Goal: Book appointment/travel/reservation

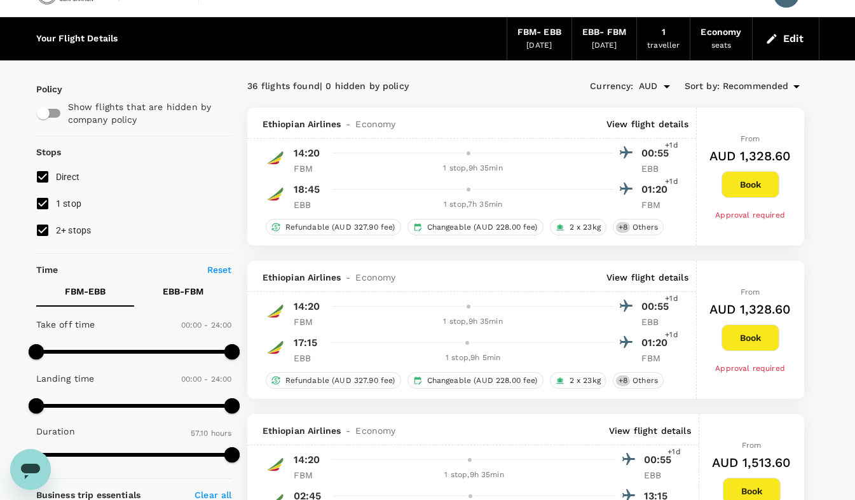
scroll to position [25, 0]
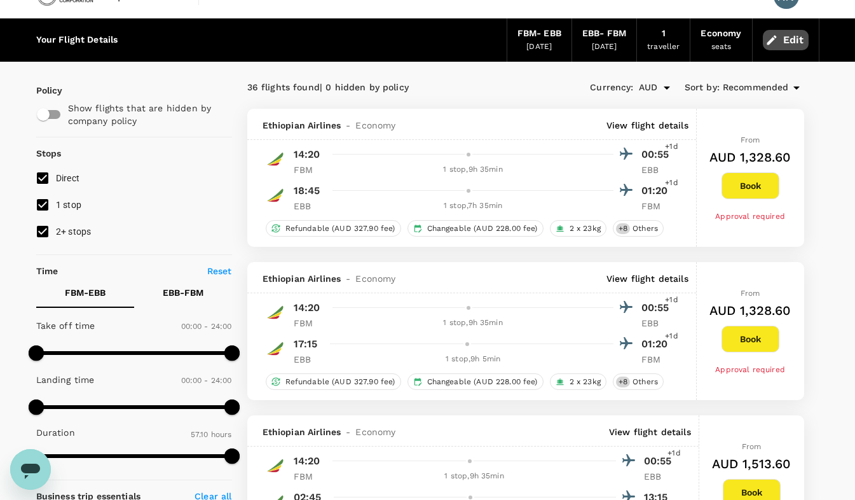
click at [791, 42] on button "Edit" at bounding box center [786, 40] width 46 height 20
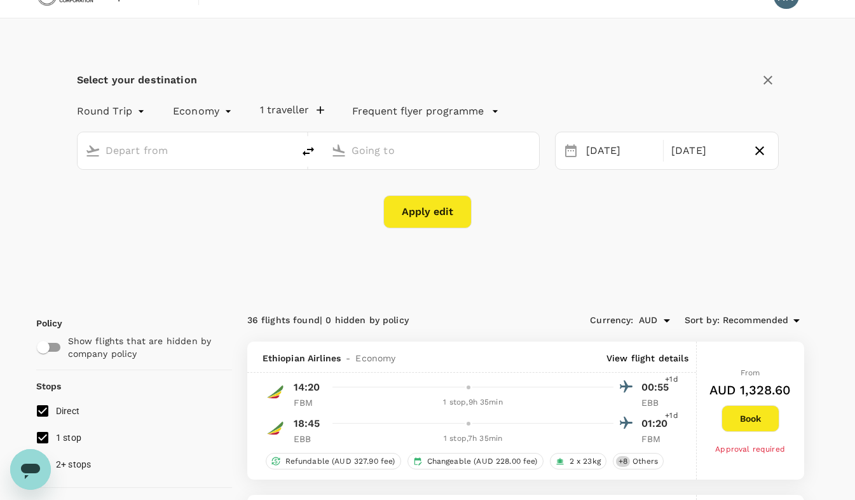
type input "[GEOGRAPHIC_DATA] (FBM)"
type input "Entebbe Intl (EBB)"
click at [690, 156] on div "[DATE]" at bounding box center [706, 151] width 80 height 25
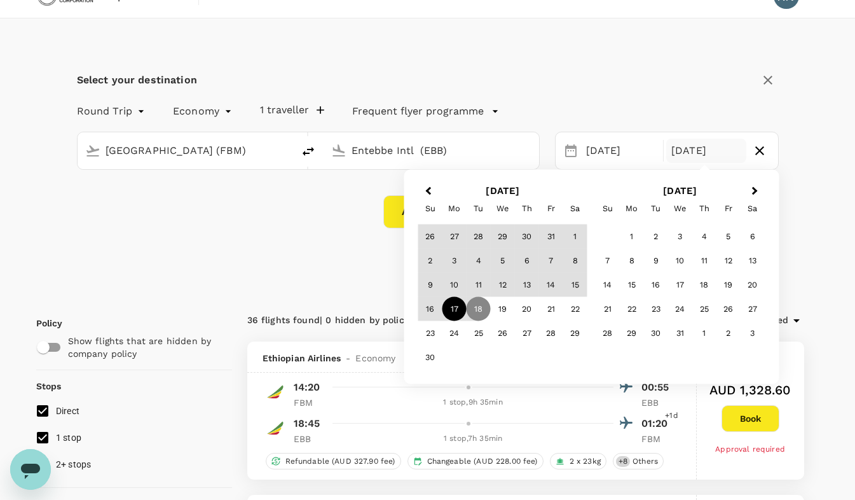
click at [453, 306] on div "17" at bounding box center [454, 309] width 24 height 24
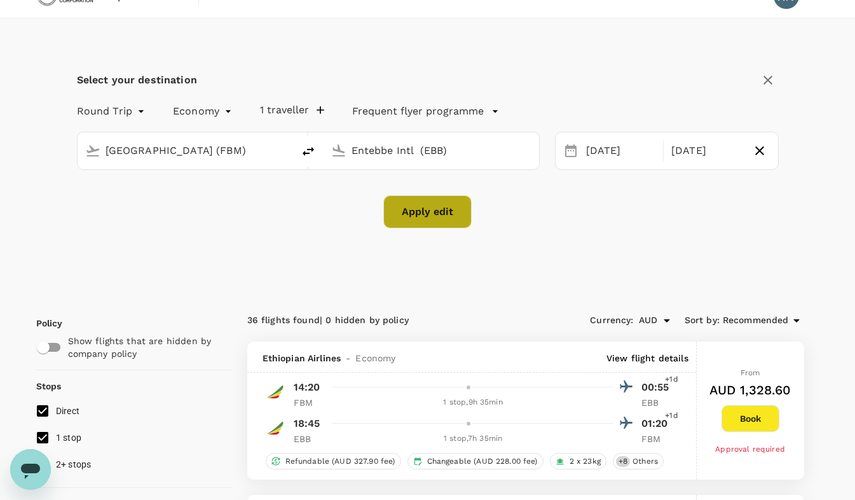
click at [437, 216] on button "Apply edit" at bounding box center [427, 211] width 88 height 33
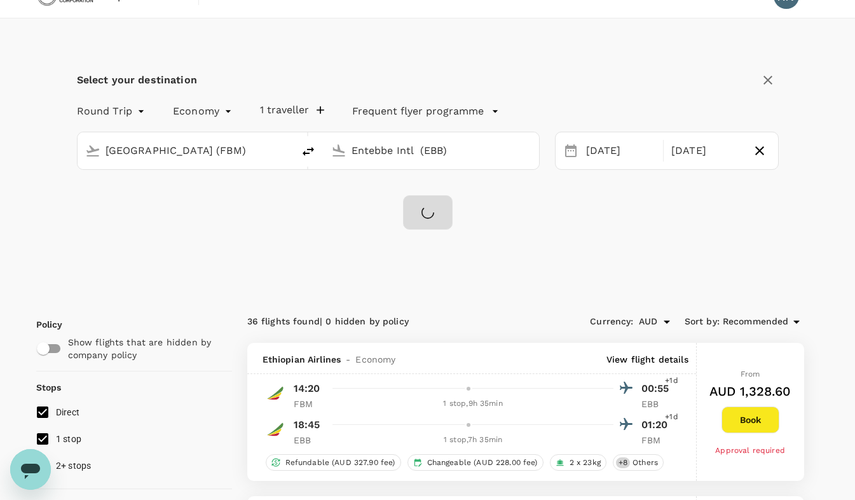
checkbox input "false"
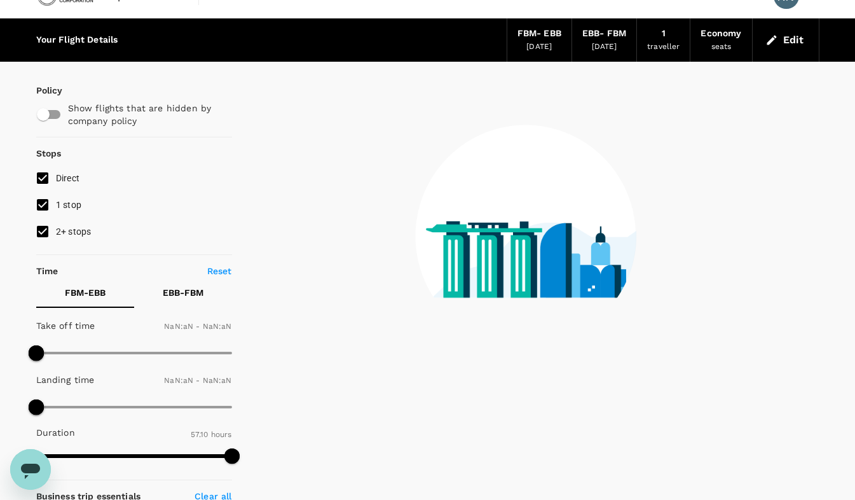
type input "1440"
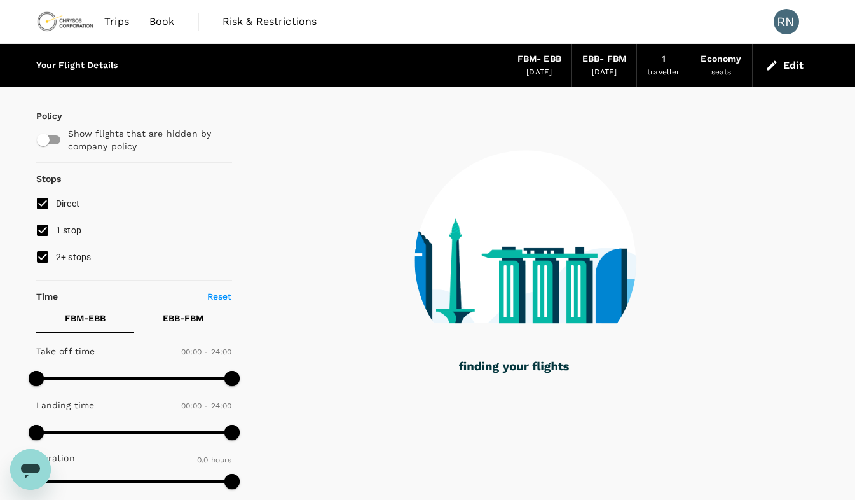
type input "1525"
checkbox input "true"
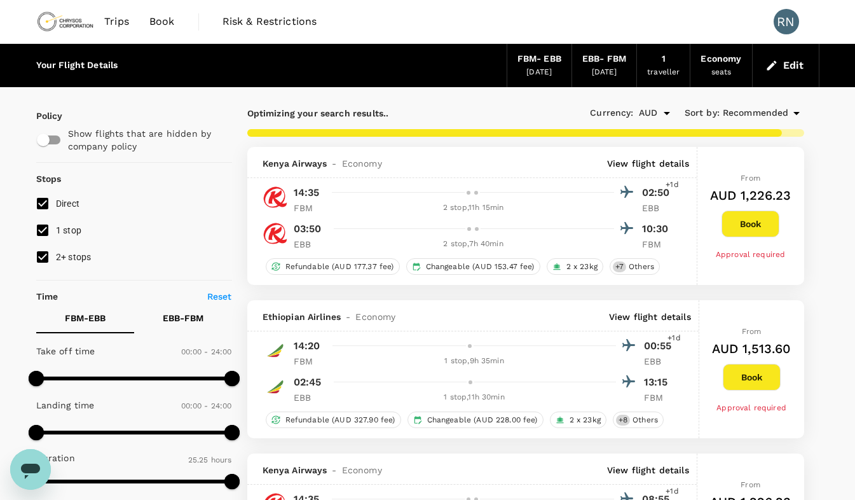
type input "3430"
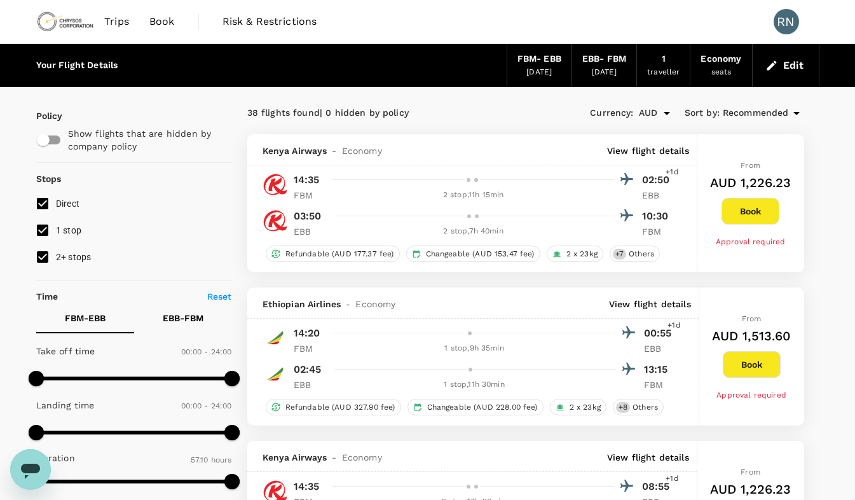
click at [772, 65] on icon "button" at bounding box center [771, 65] width 10 height 10
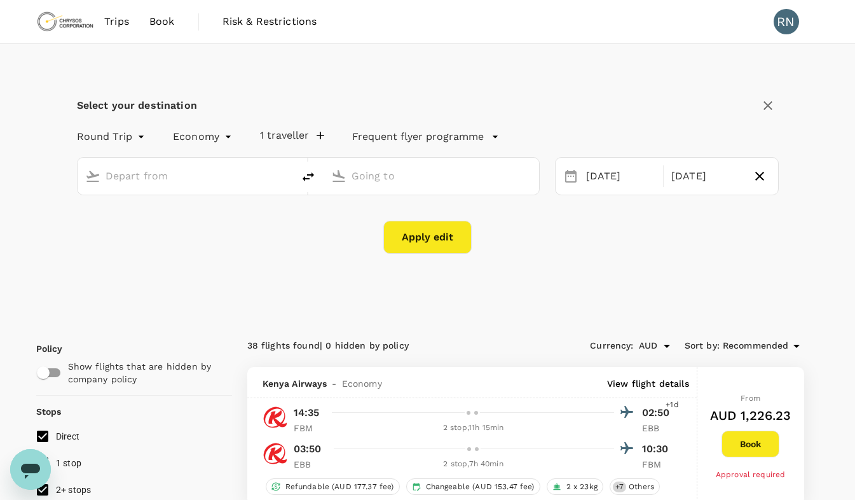
type input "[GEOGRAPHIC_DATA] (FBM)"
type input "Entebbe Intl (EBB)"
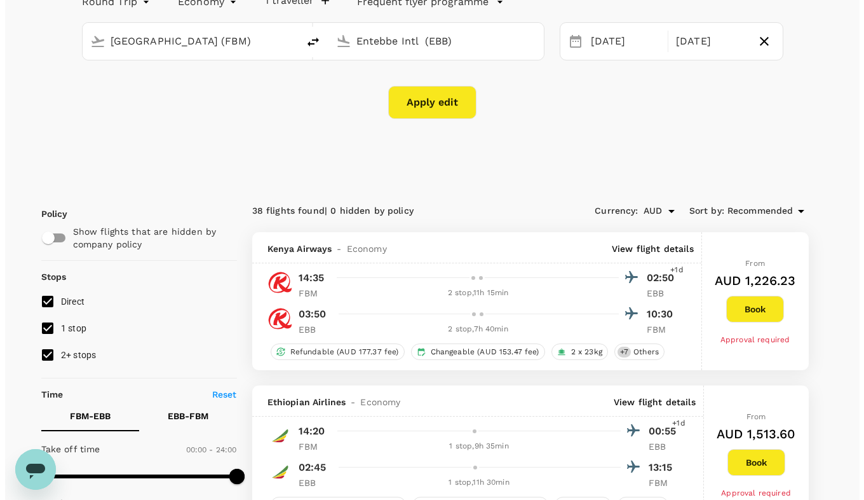
scroll to position [135, 0]
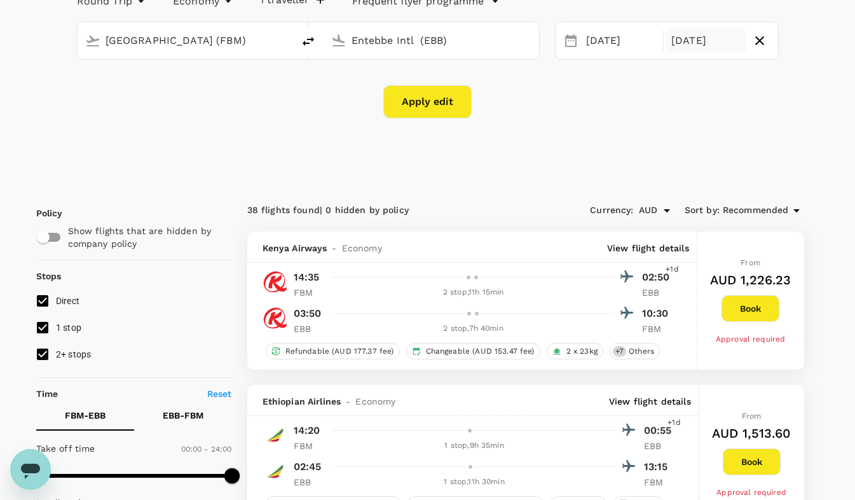
click at [690, 46] on div "[DATE]" at bounding box center [706, 41] width 80 height 25
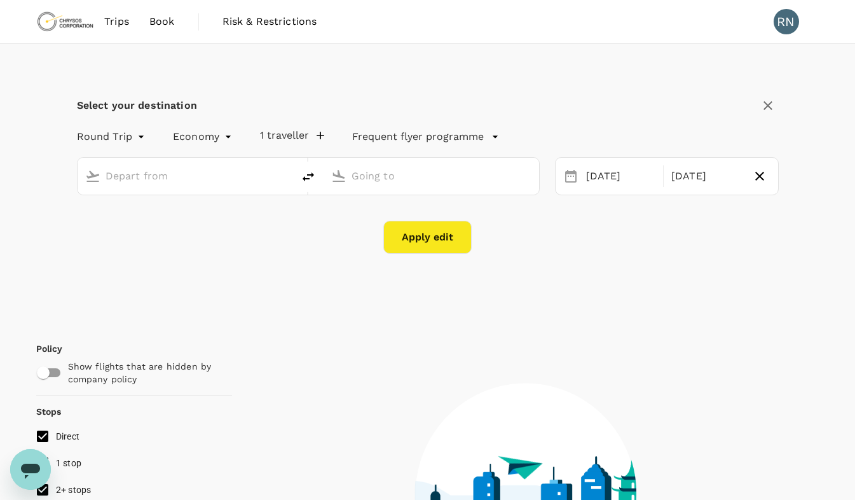
type input "[GEOGRAPHIC_DATA] (FBM)"
type input "Entebbe Intl (EBB)"
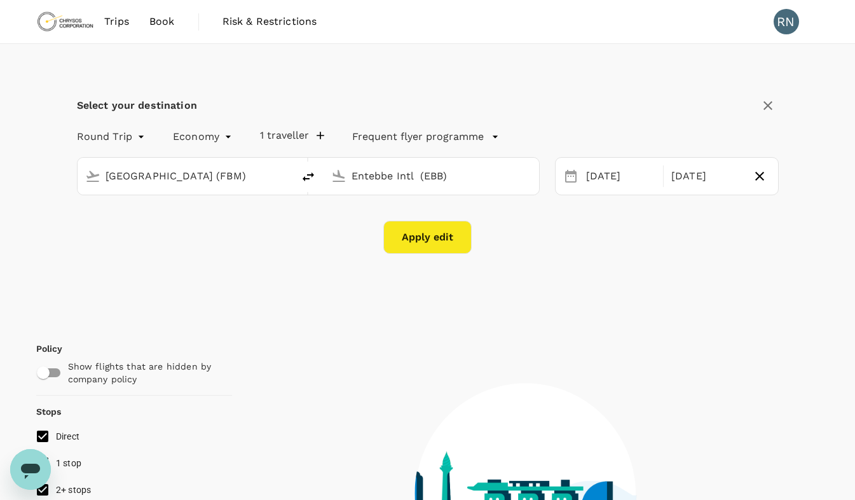
type input "1525"
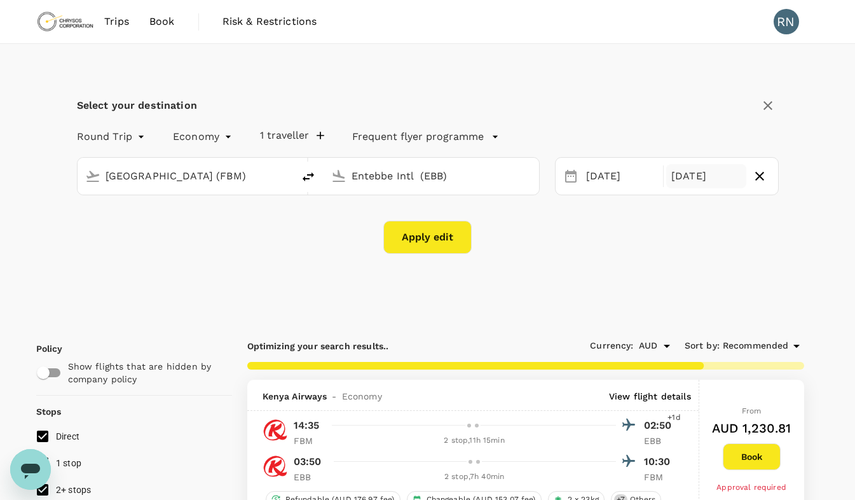
click at [692, 180] on div "[DATE]" at bounding box center [706, 176] width 80 height 25
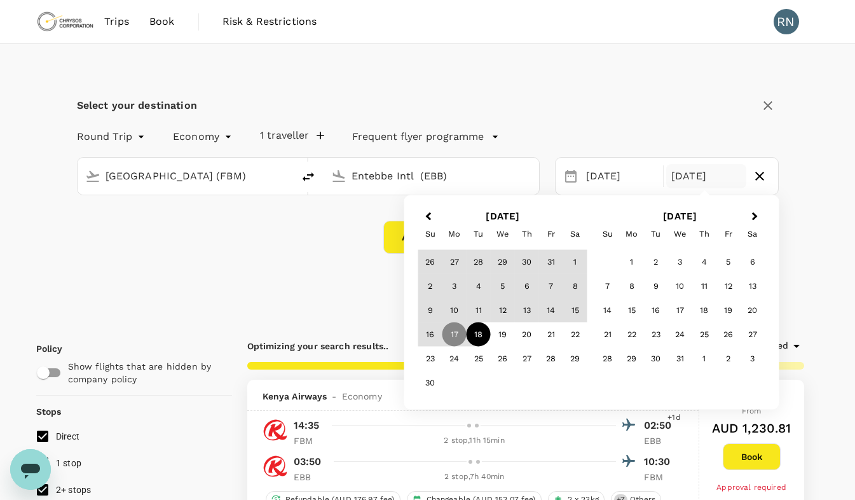
click at [476, 336] on div "18" at bounding box center [478, 334] width 24 height 24
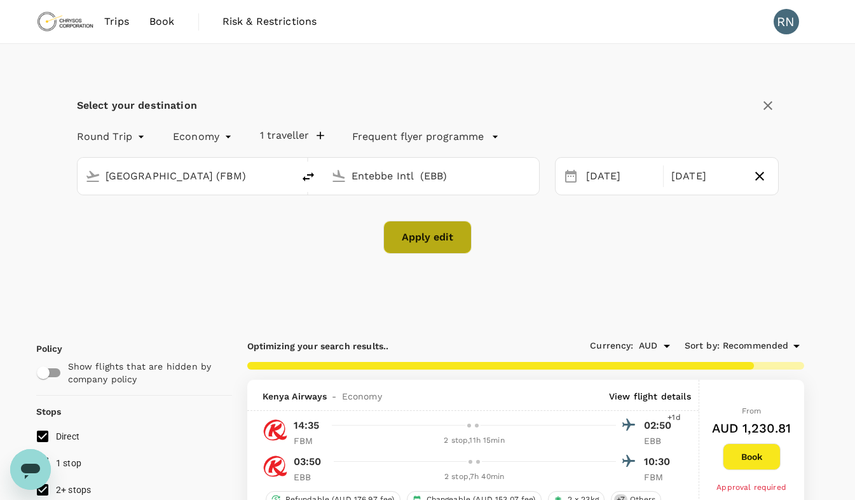
click at [435, 230] on button "Apply edit" at bounding box center [427, 237] width 88 height 33
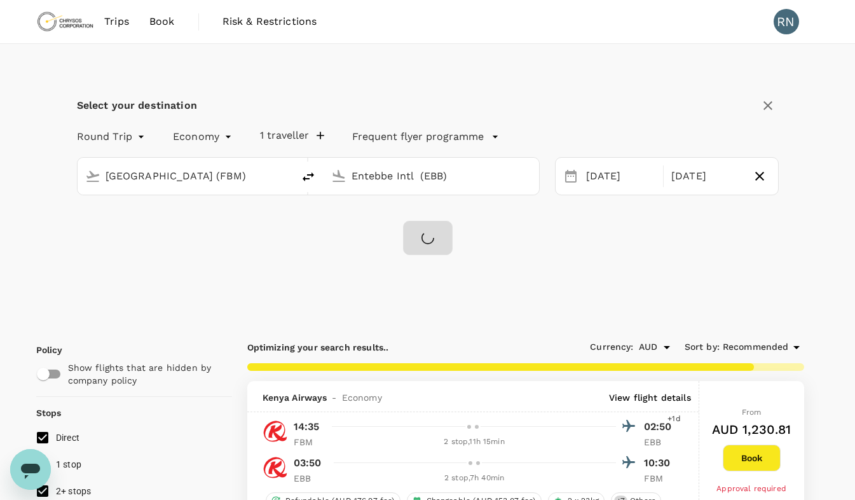
checkbox input "false"
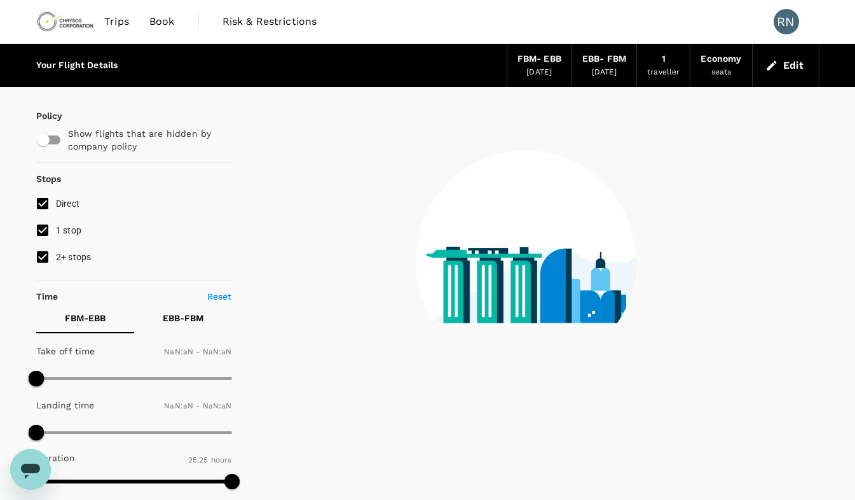
type input "1440"
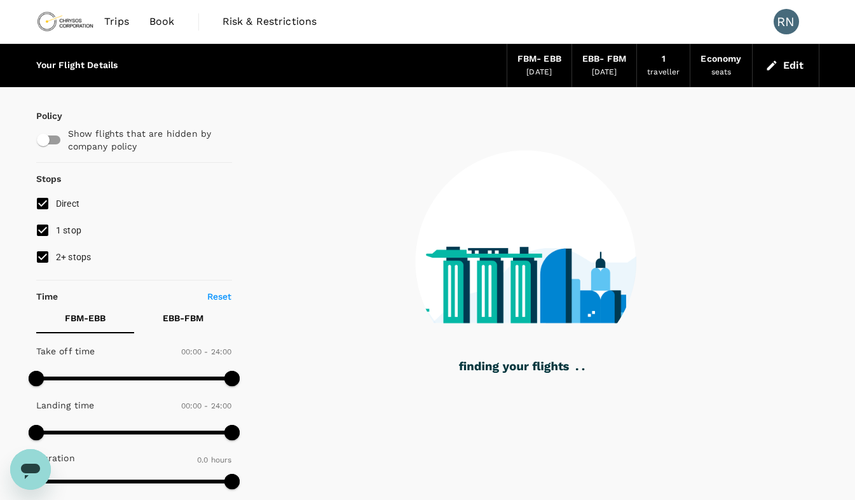
checkbox input "true"
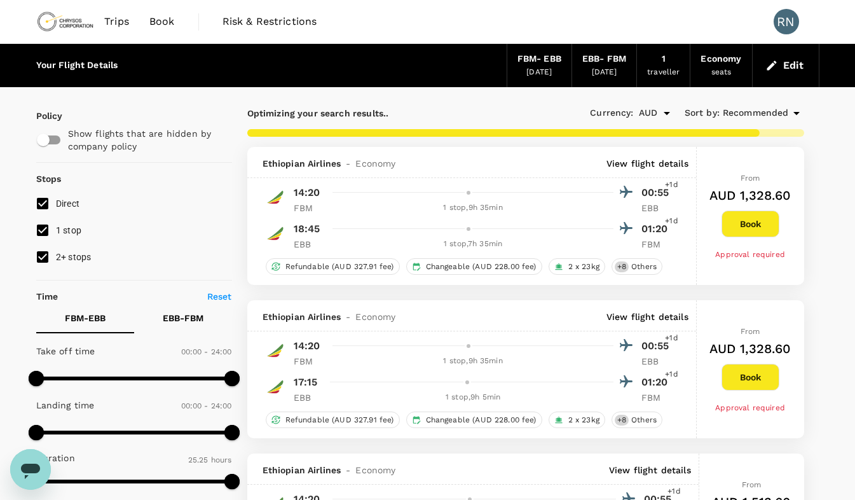
type input "3430"
